Goal: Find contact information: Obtain details needed to contact an individual or organization

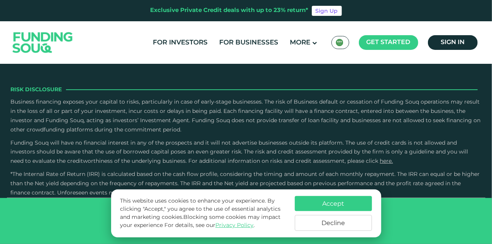
scroll to position [2185, 0]
type tc-range-slider "4"
click at [314, 208] on button "Accept" at bounding box center [333, 203] width 77 height 15
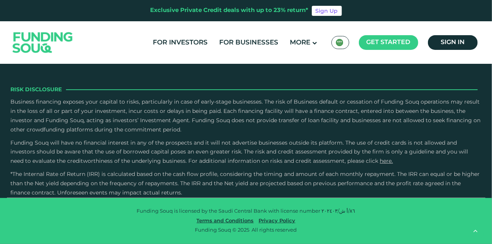
scroll to position [2301, 0]
